Goal: Information Seeking & Learning: Check status

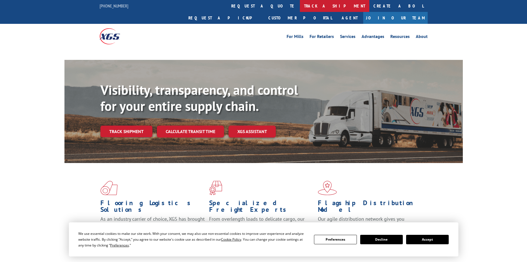
click at [300, 9] on link "track a shipment" at bounding box center [334, 6] width 69 height 12
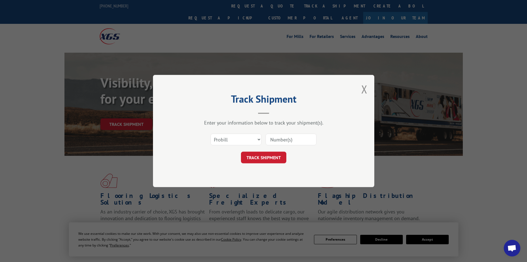
drag, startPoint x: 242, startPoint y: 141, endPoint x: 242, endPoint y: 144, distance: 2.8
click at [242, 142] on select "Select category... Probill BOL PO" at bounding box center [236, 139] width 51 height 12
select select "bol"
click at [211, 133] on select "Select category... Probill BOL PO" at bounding box center [236, 139] width 51 height 12
click at [284, 140] on input at bounding box center [291, 139] width 51 height 12
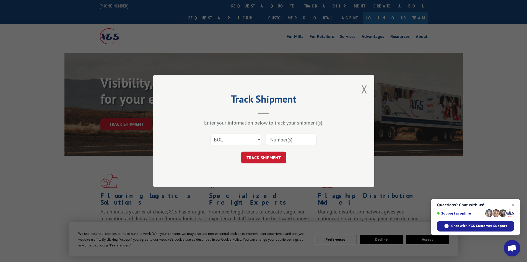
paste input "5569298"
type input "5569298"
click at [271, 160] on button "TRACK SHIPMENT" at bounding box center [263, 157] width 45 height 12
